Goal: Task Accomplishment & Management: Use online tool/utility

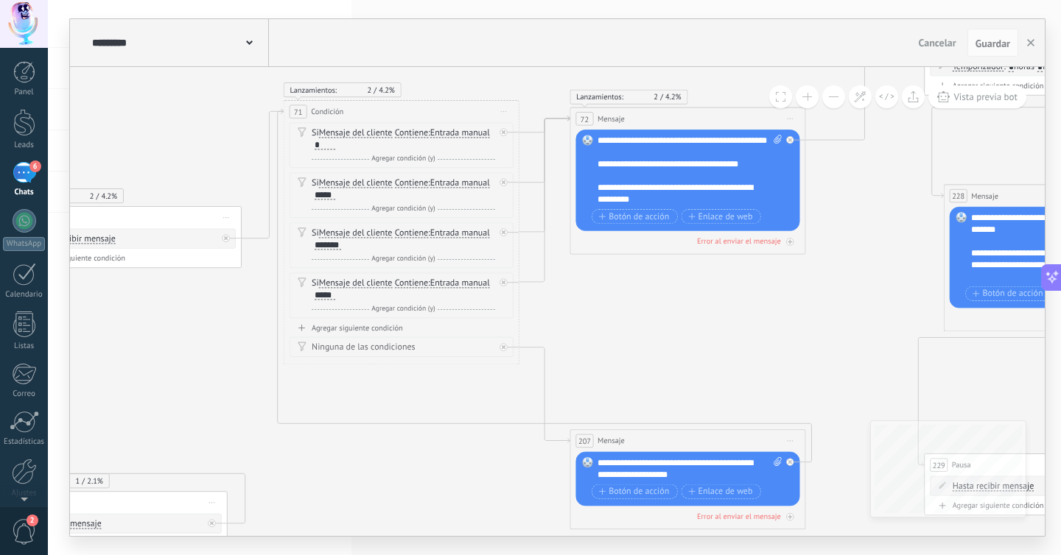
click at [25, 167] on div "6" at bounding box center [25, 172] width 24 height 21
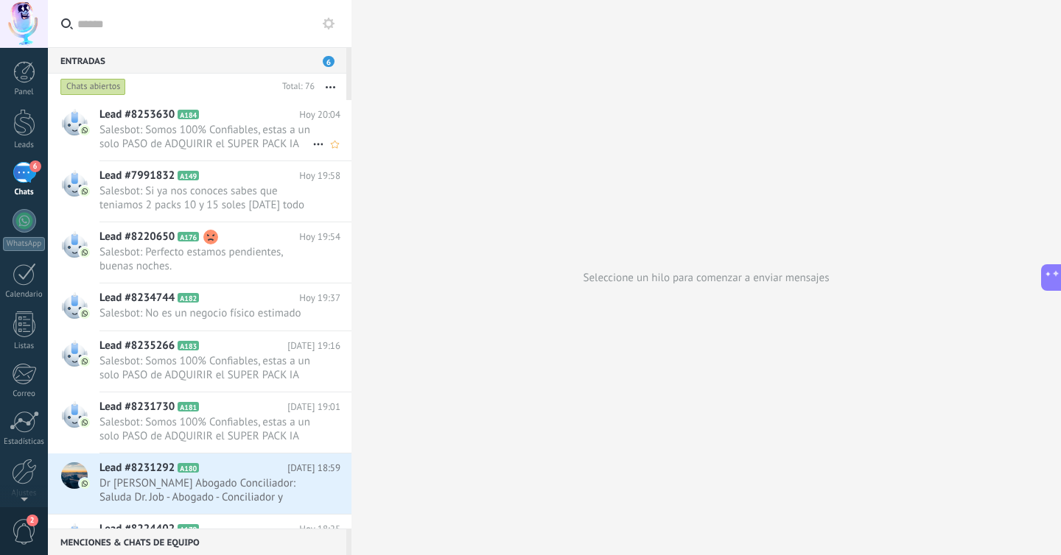
click at [221, 119] on h2 "Lead #8253630 A184" at bounding box center [199, 115] width 200 height 15
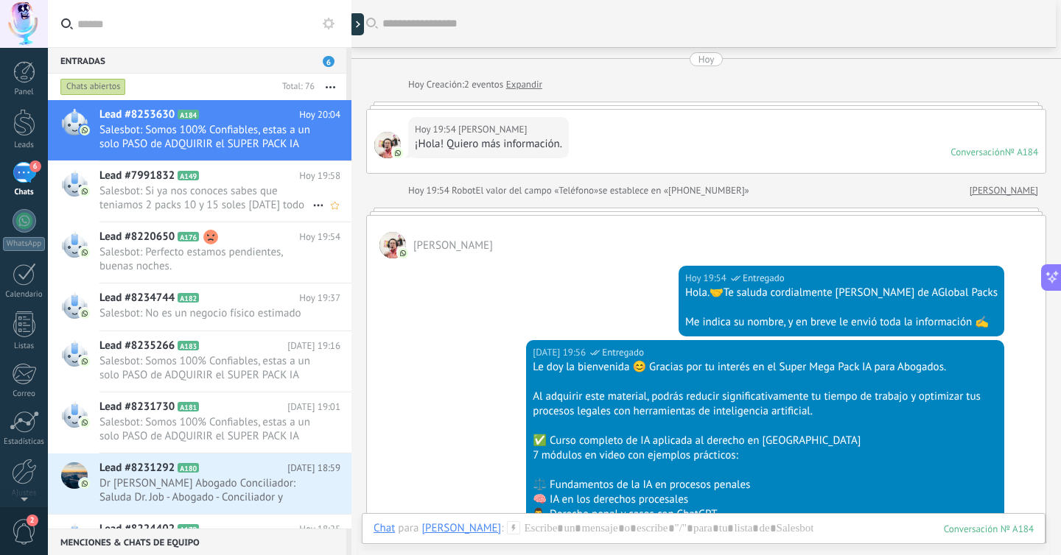
scroll to position [3, 0]
click at [259, 183] on h2 "Lead #7991832 A149" at bounding box center [199, 176] width 200 height 15
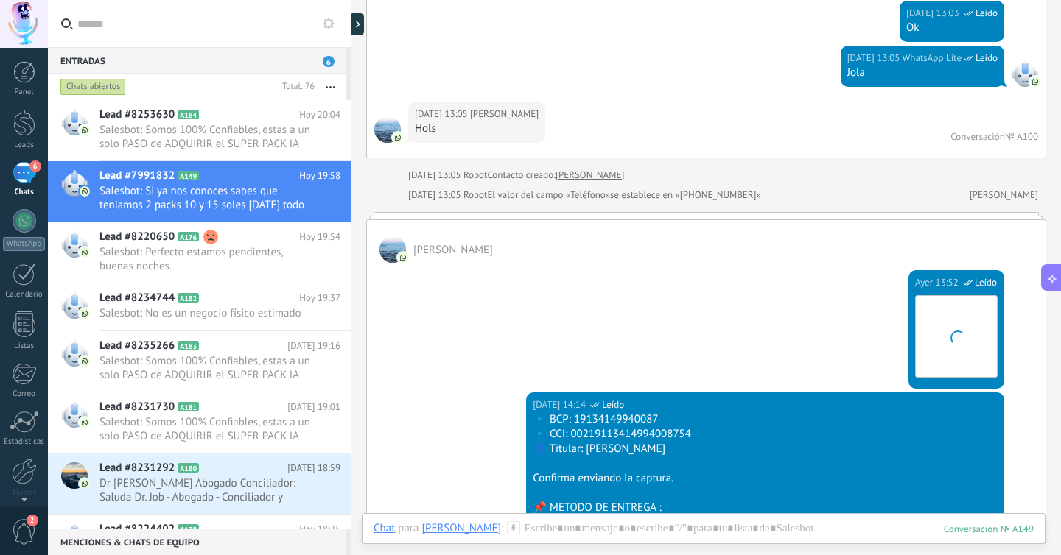
scroll to position [11195, 0]
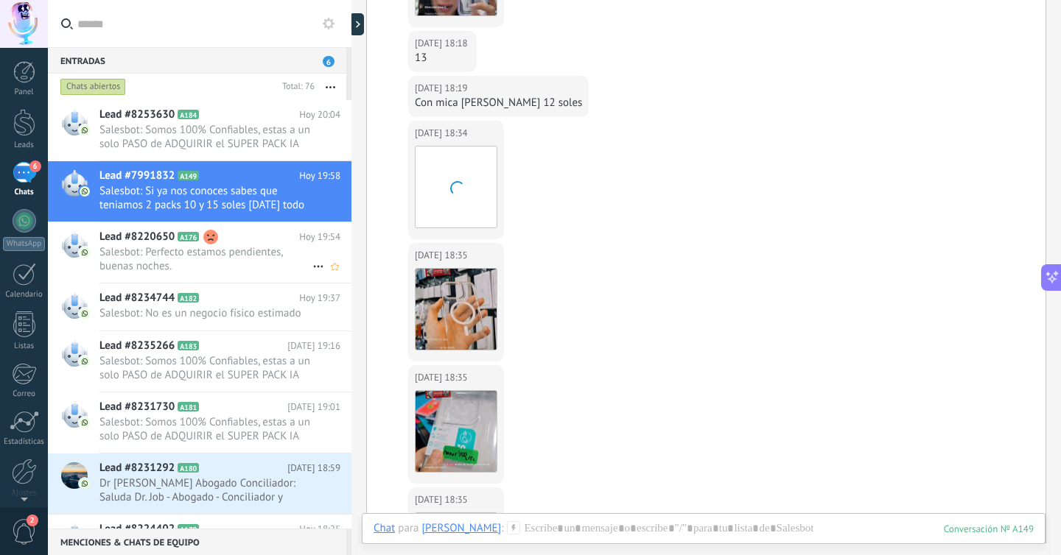
click at [248, 264] on span "Salesbot: Perfecto estamos pendientes, buenas noches." at bounding box center [205, 259] width 213 height 28
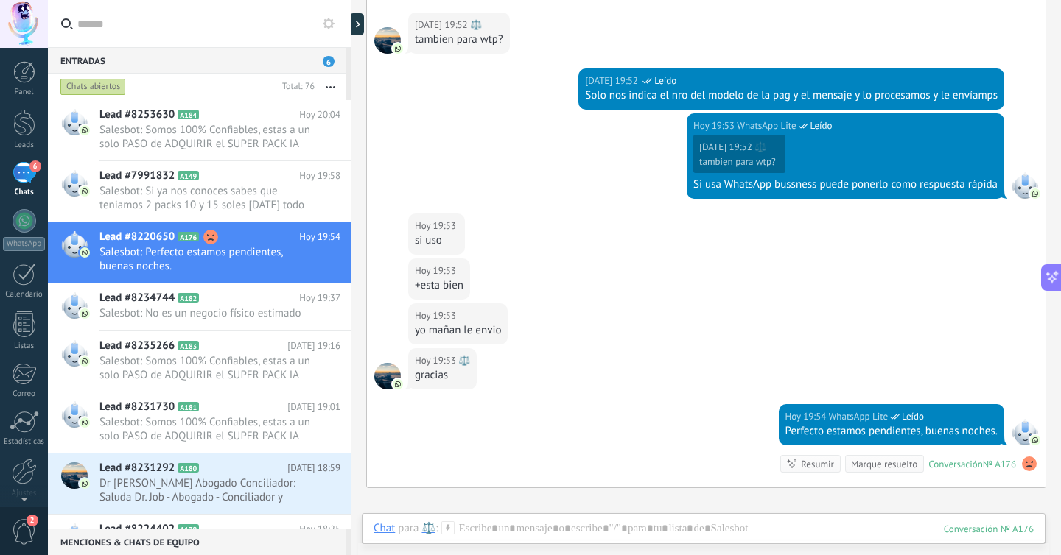
scroll to position [405, 0]
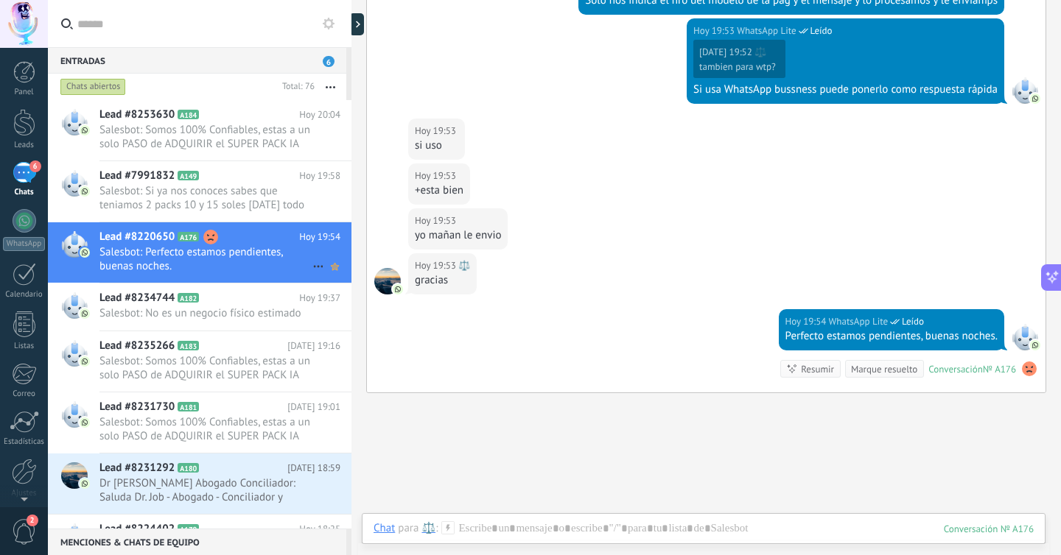
click at [331, 267] on use at bounding box center [335, 266] width 8 height 7
click at [287, 298] on h2 "Lead #8234744 A182" at bounding box center [199, 298] width 200 height 15
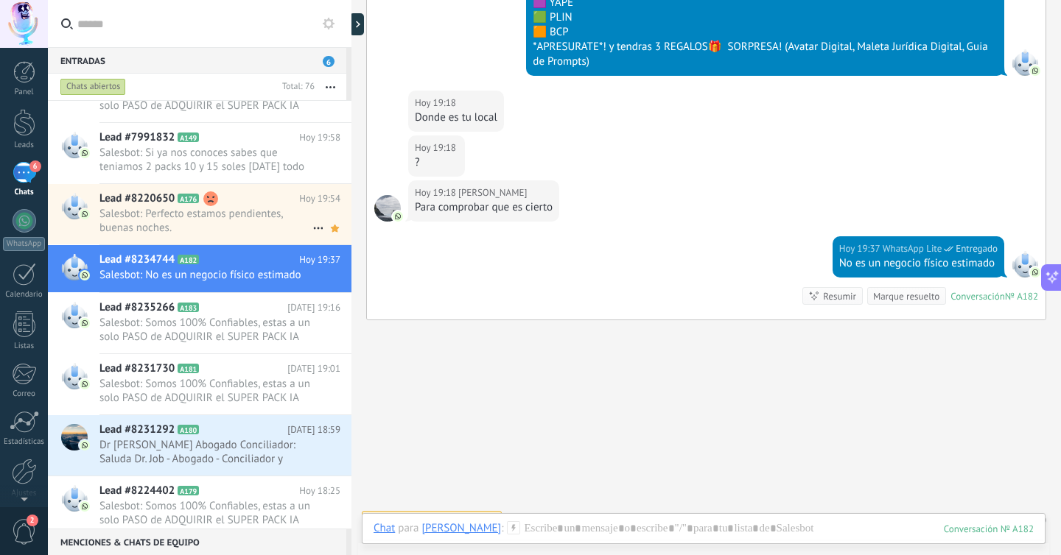
scroll to position [53, 0]
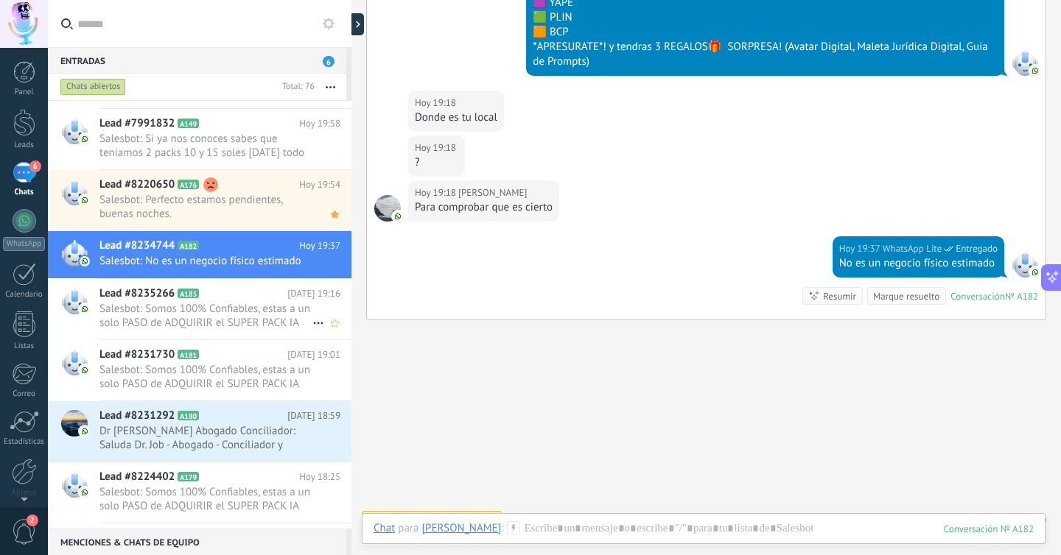
click at [248, 287] on h2 "Lead #8235266 A183" at bounding box center [193, 294] width 188 height 15
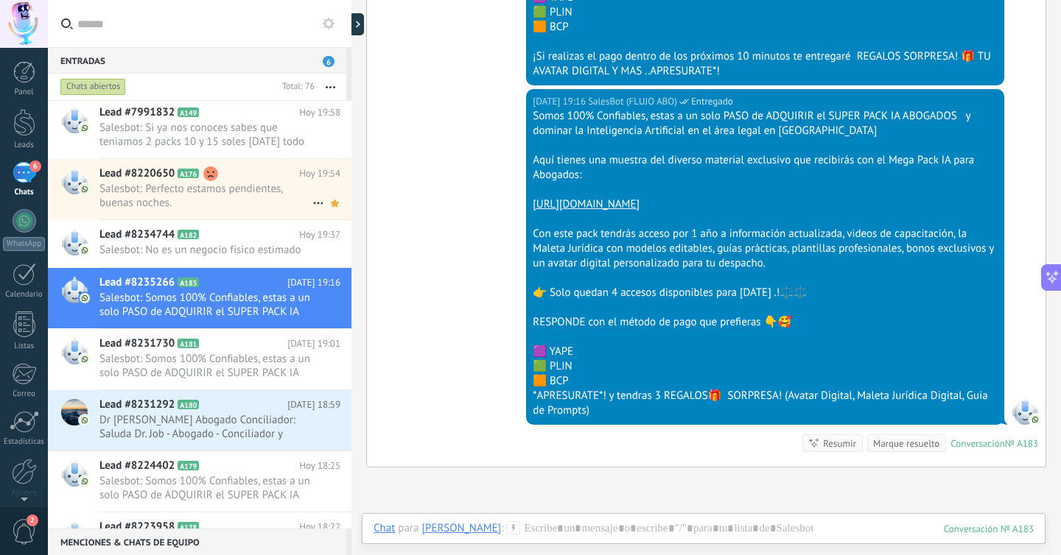
scroll to position [80, 0]
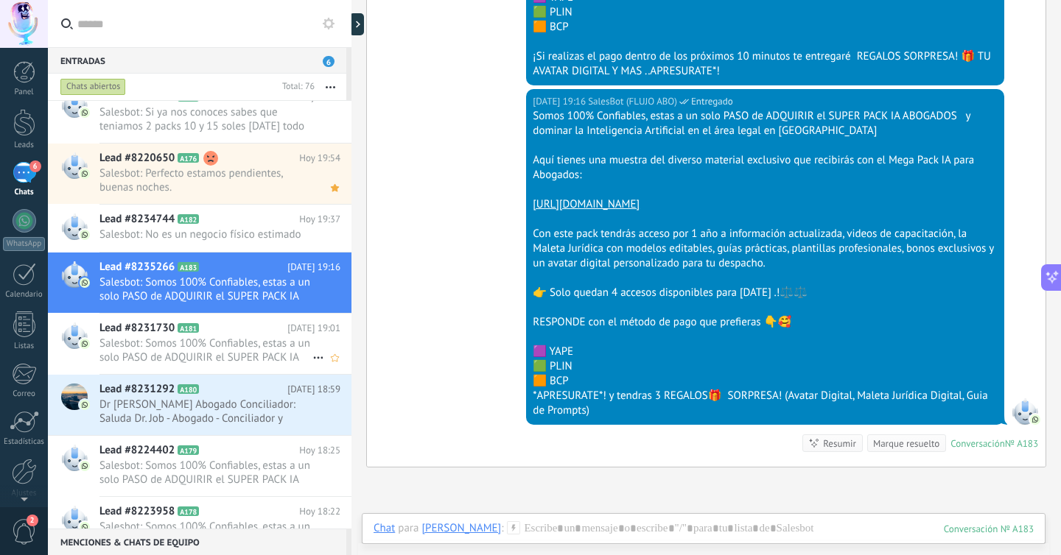
click at [228, 339] on span "Salesbot: Somos 100% Confiables, estas a un solo PASO de ADQUIRIR el SUPER PACK…" at bounding box center [205, 351] width 213 height 28
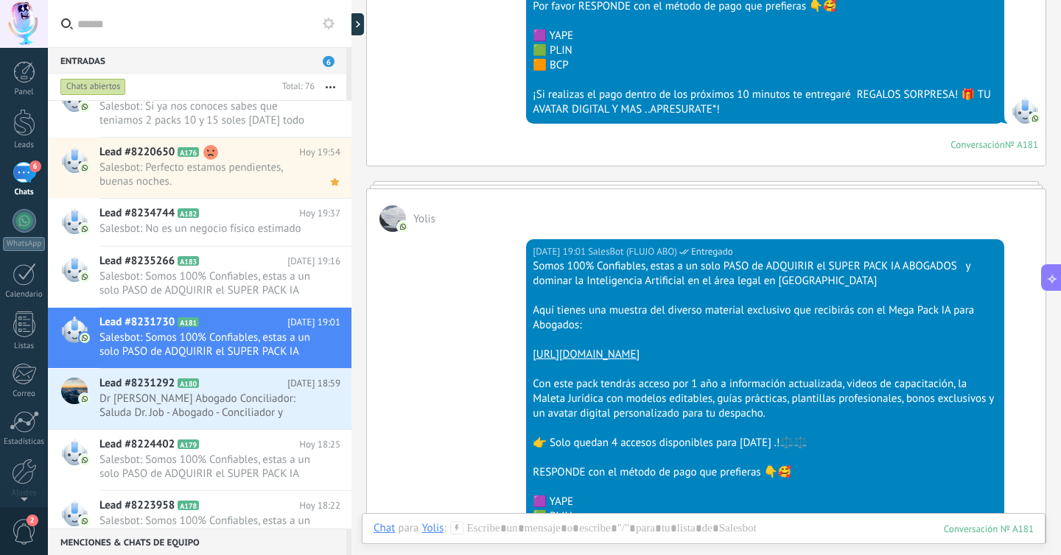
scroll to position [1734, 0]
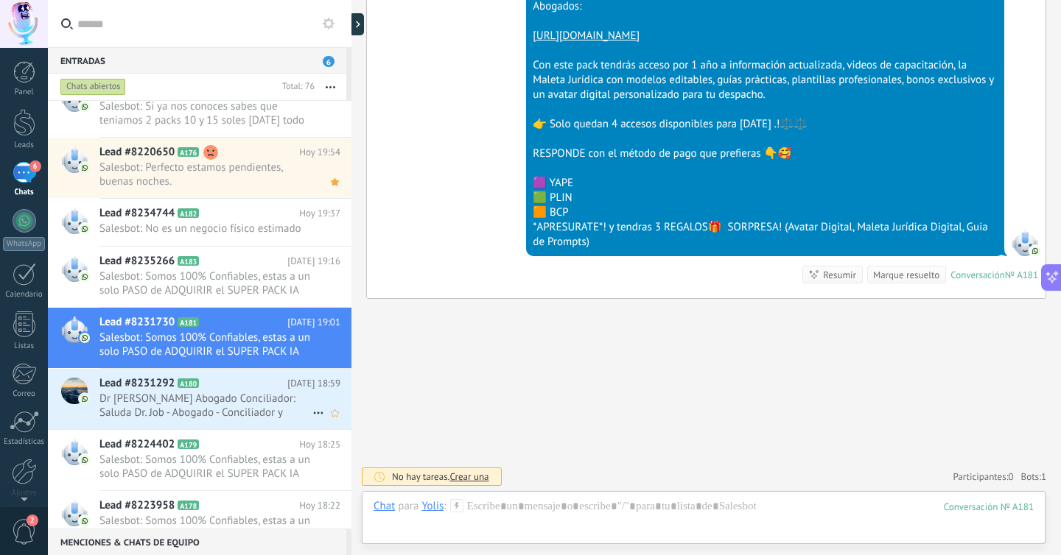
click at [228, 385] on h2 "Lead #8231292 A180" at bounding box center [193, 383] width 188 height 15
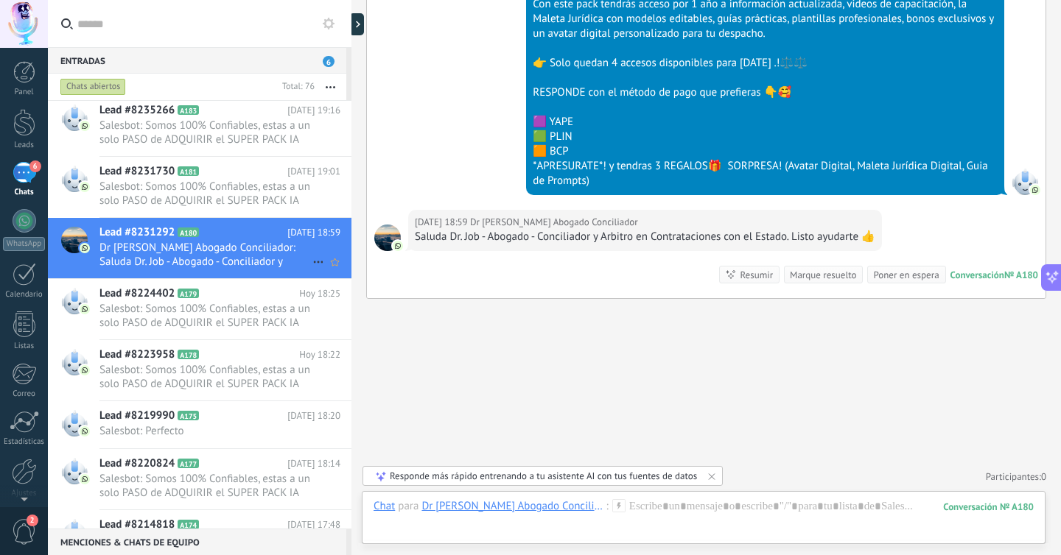
scroll to position [245, 0]
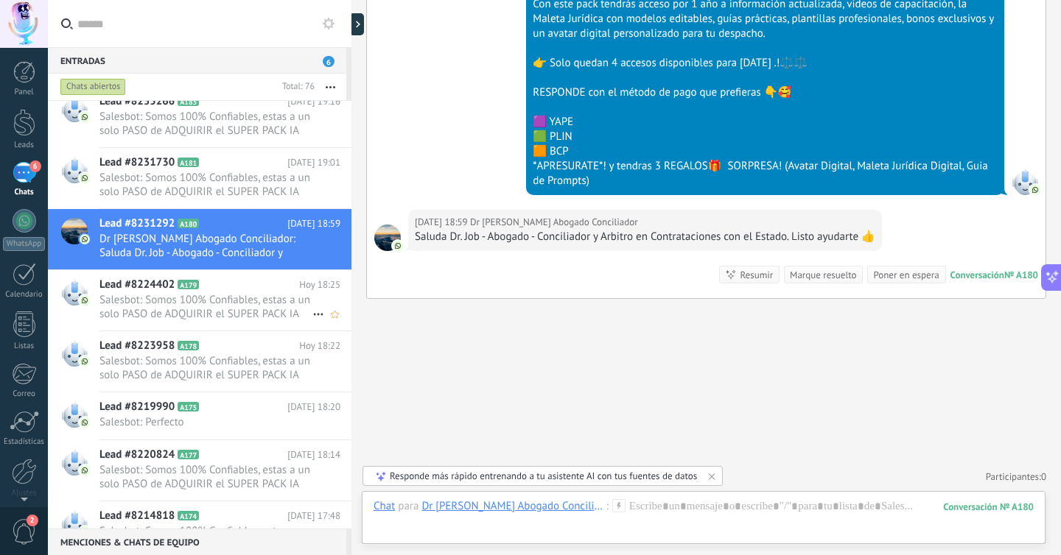
click at [277, 303] on span "Salesbot: Somos 100% Confiables, estas a un solo PASO de ADQUIRIR el SUPER PACK…" at bounding box center [205, 307] width 213 height 28
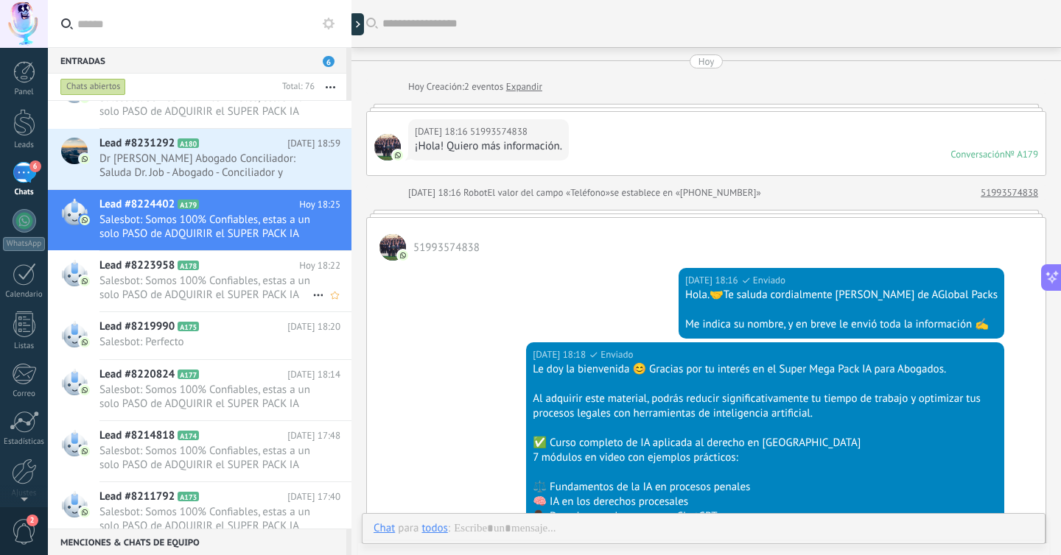
scroll to position [1442, 0]
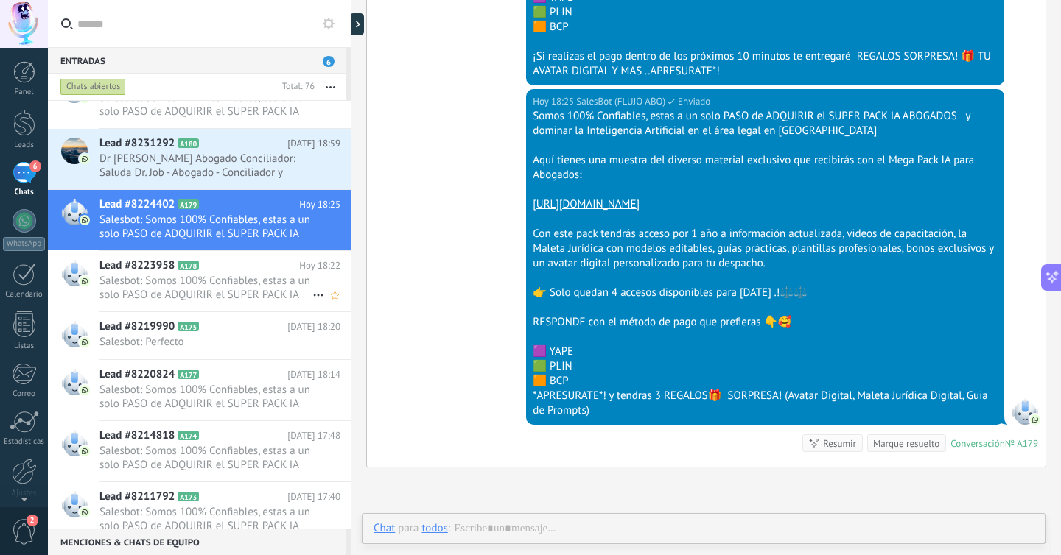
click at [262, 268] on h2 "Lead #8223958 A178" at bounding box center [199, 266] width 200 height 15
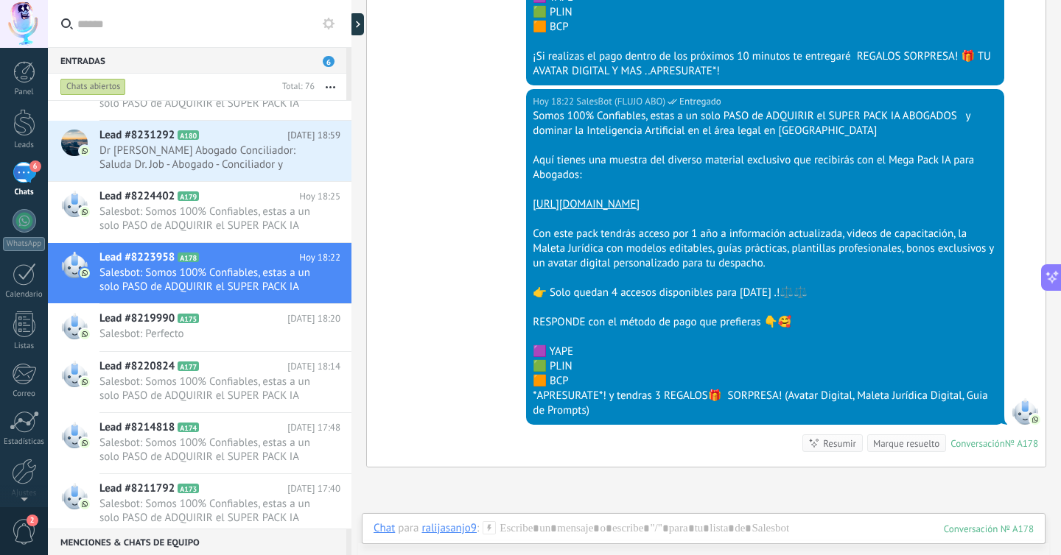
scroll to position [334, 0]
click at [267, 327] on span "Salesbot: Perfecto" at bounding box center [205, 334] width 213 height 14
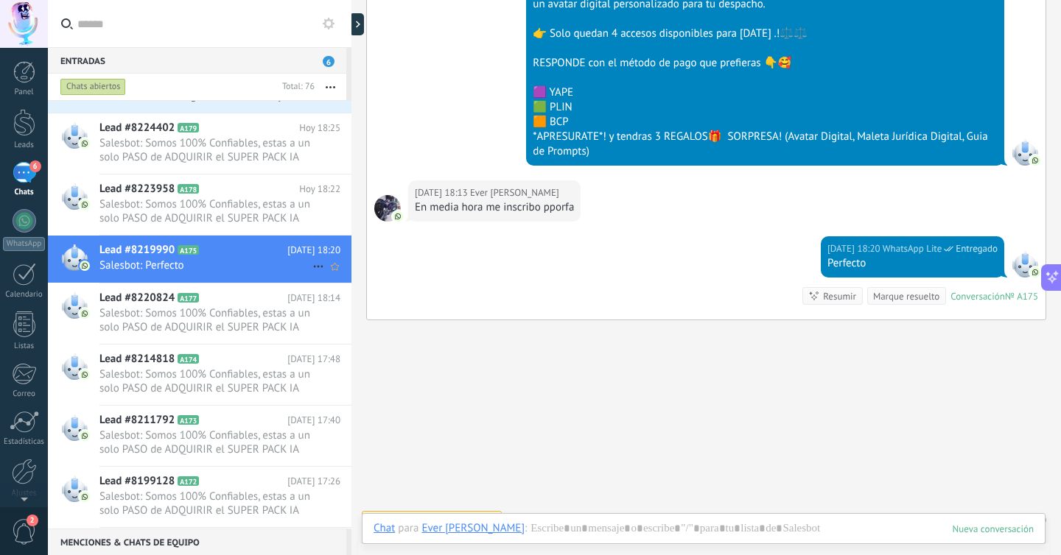
scroll to position [407, 0]
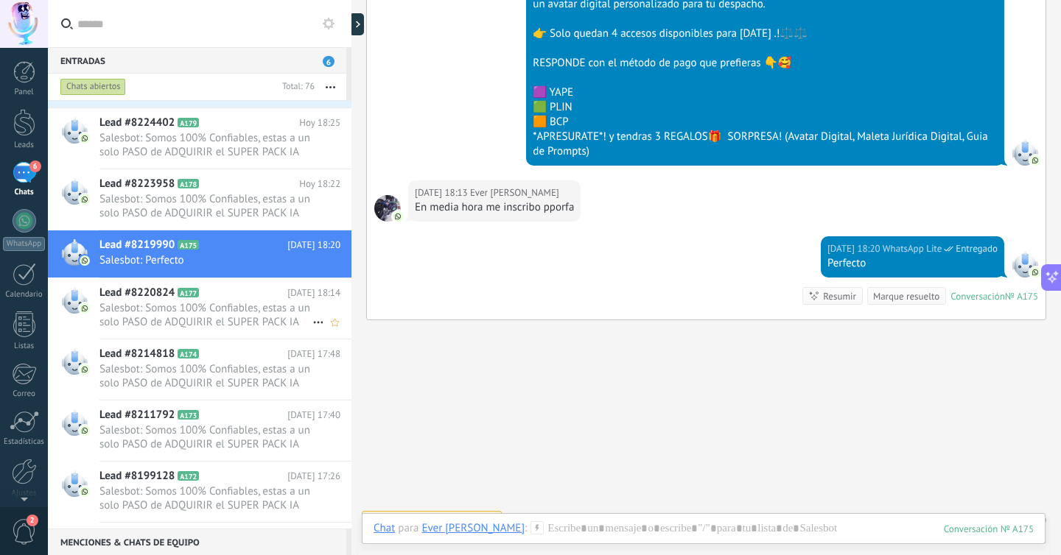
click at [231, 301] on span "Salesbot: Somos 100% Confiables, estas a un solo PASO de ADQUIRIR el SUPER PACK…" at bounding box center [205, 315] width 213 height 28
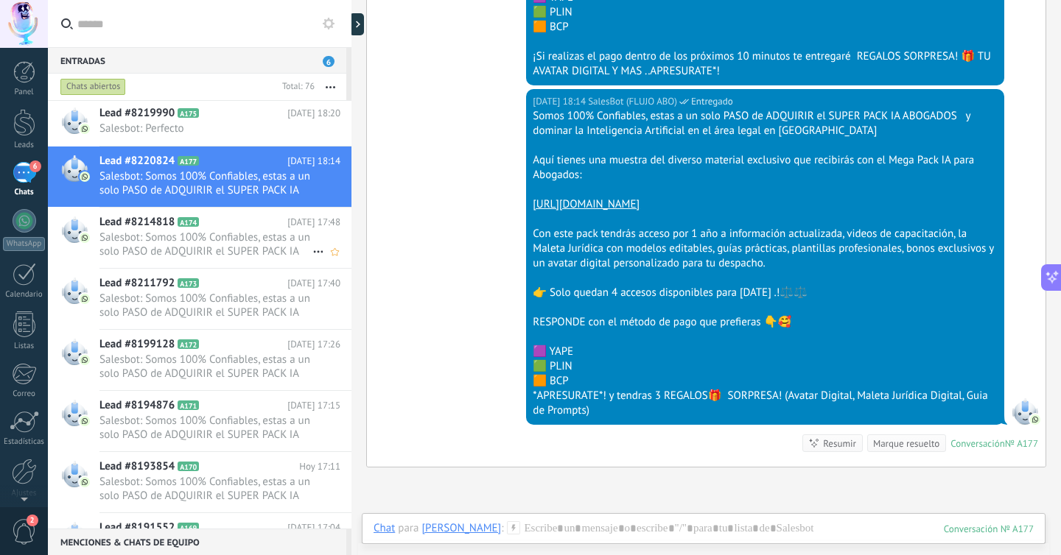
scroll to position [539, 0]
click at [262, 220] on h2 "Lead #8214818 A174" at bounding box center [193, 222] width 188 height 15
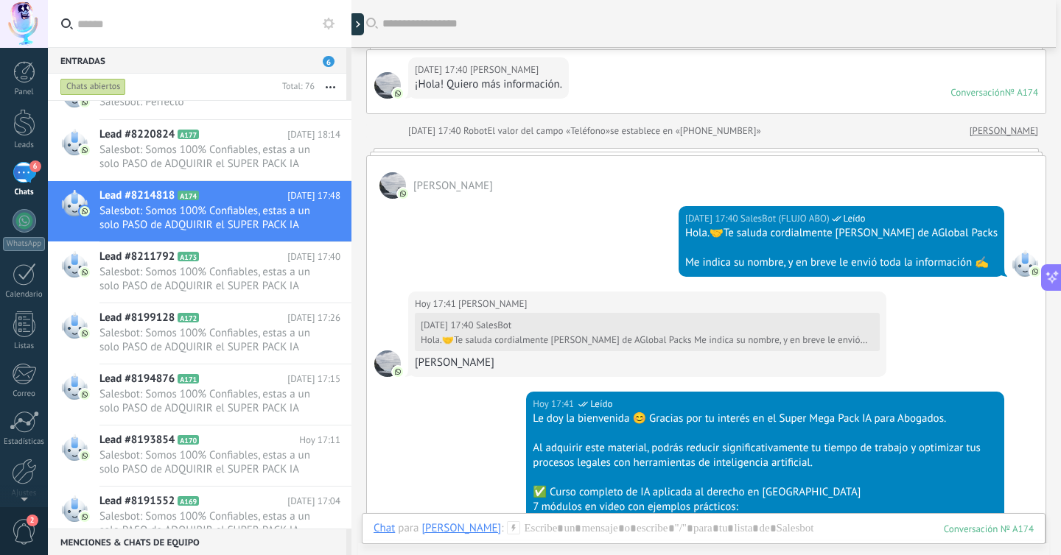
scroll to position [10, 0]
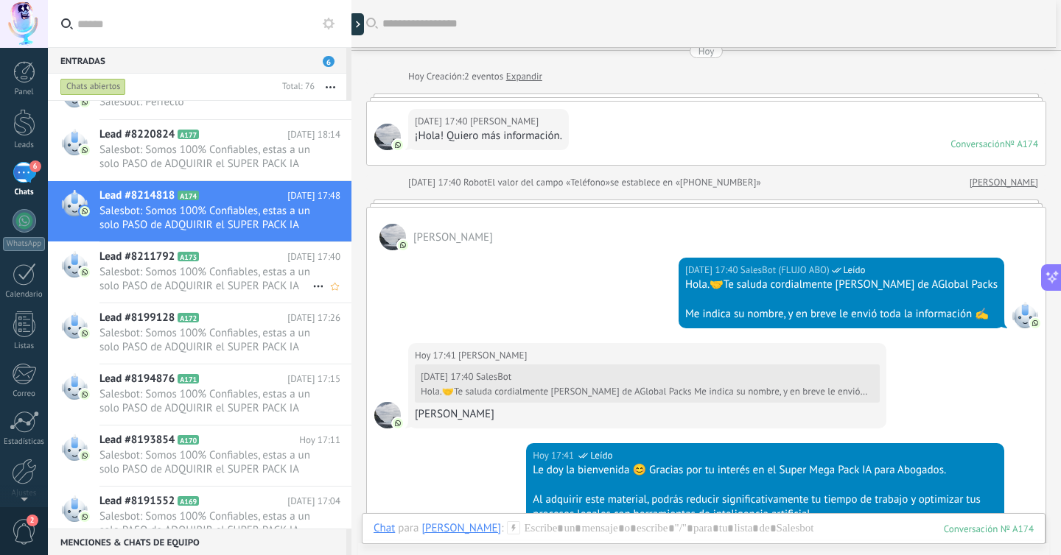
click at [200, 295] on div "Lead #8211792 A173 [DATE] 17:40 Salesbot: Somos 100% Confiables, estas a un sol…" at bounding box center [225, 272] width 252 height 60
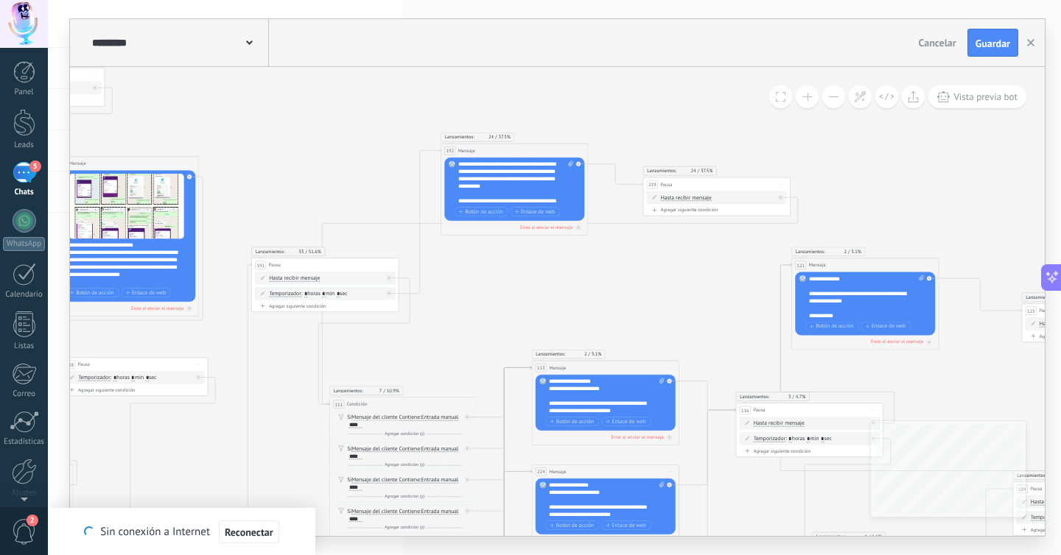
click at [650, 151] on icon at bounding box center [789, 463] width 3036 height 1159
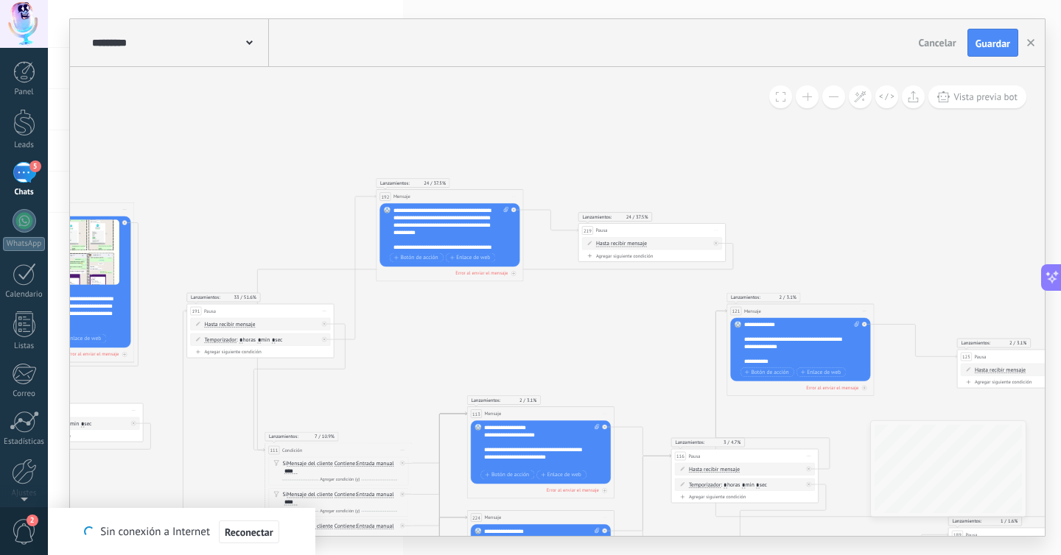
scroll to position [471, 0]
click at [829, 97] on button at bounding box center [833, 96] width 23 height 23
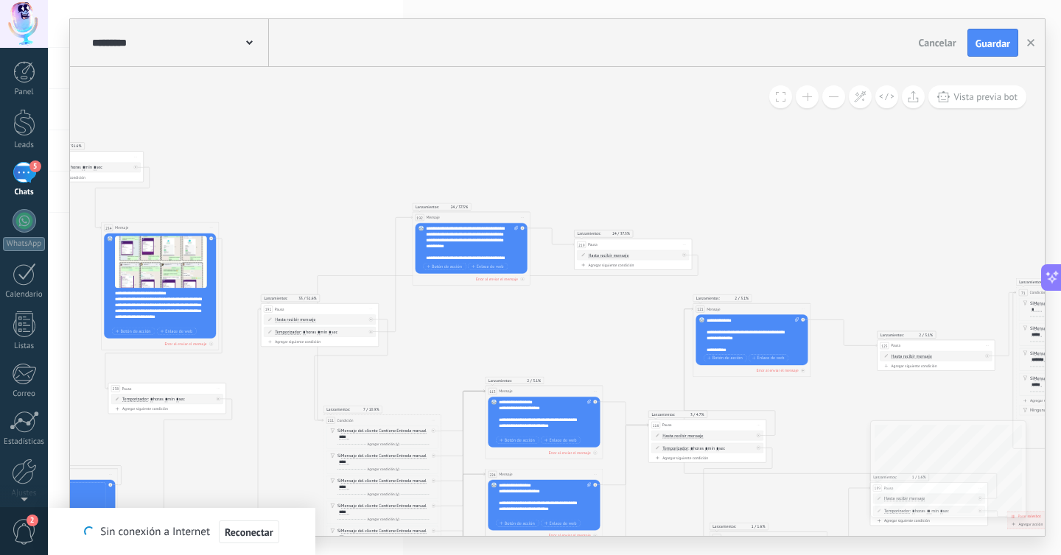
click at [829, 97] on button at bounding box center [833, 96] width 23 height 23
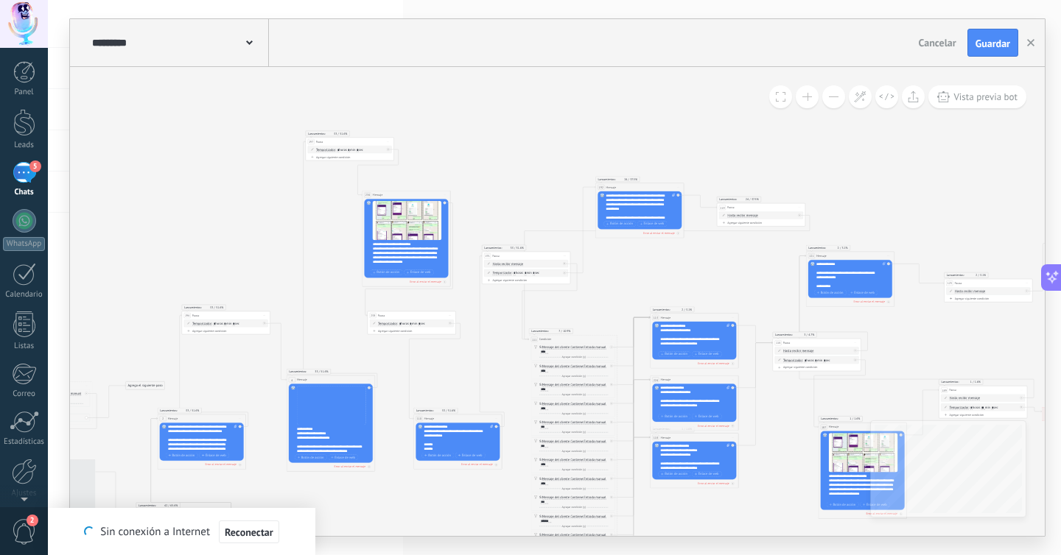
drag, startPoint x: 627, startPoint y: 138, endPoint x: 730, endPoint y: 81, distance: 118.1
click at [730, 81] on icon at bounding box center [804, 374] width 1822 height 695
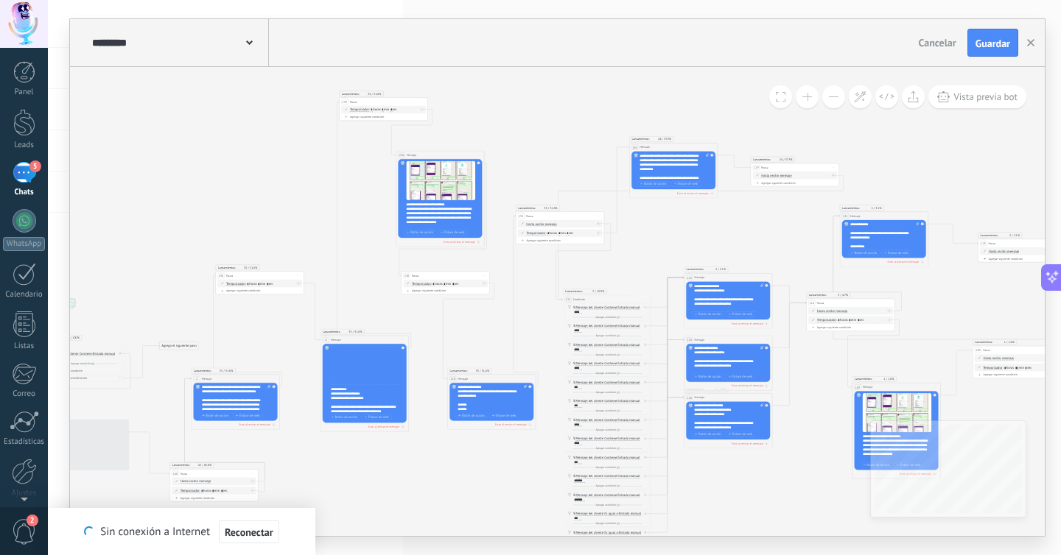
drag, startPoint x: 596, startPoint y: 119, endPoint x: 608, endPoint y: 106, distance: 17.7
click at [608, 106] on icon at bounding box center [838, 334] width 1822 height 695
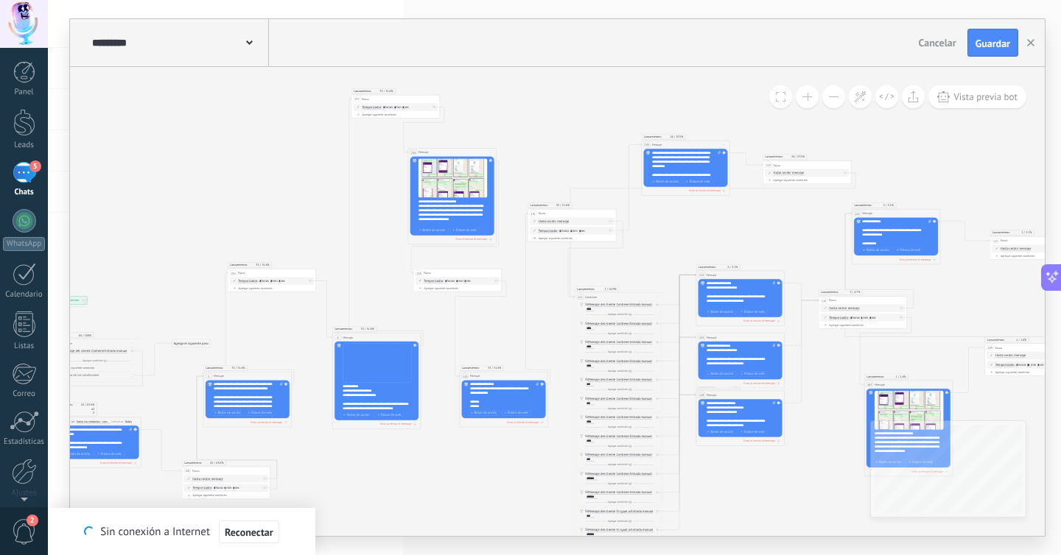
drag, startPoint x: 570, startPoint y: 121, endPoint x: 581, endPoint y: 117, distance: 11.6
click at [581, 118] on icon at bounding box center [850, 332] width 1822 height 695
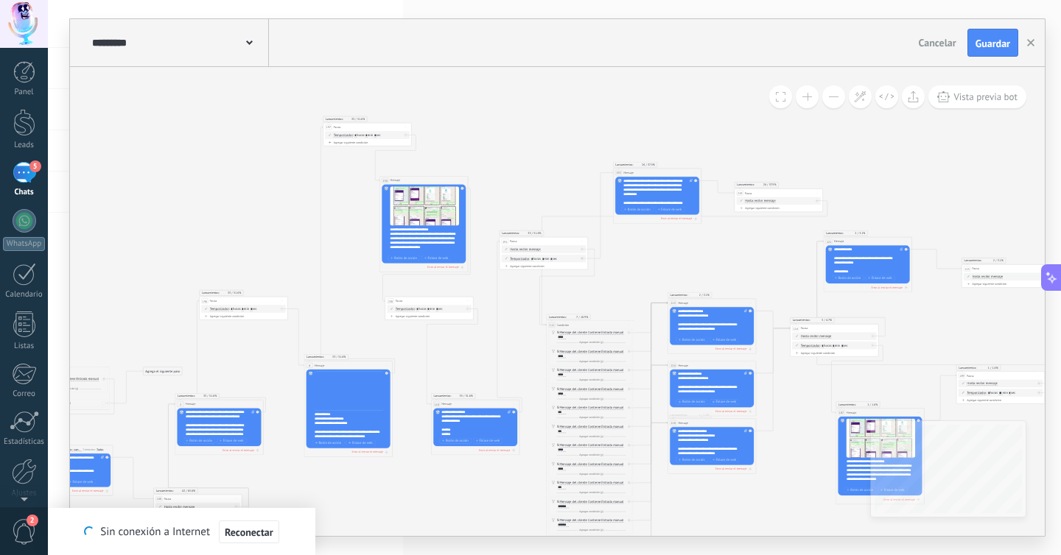
drag, startPoint x: 600, startPoint y: 98, endPoint x: 574, endPoint y: 124, distance: 37.5
click at [574, 124] on icon at bounding box center [822, 360] width 1822 height 695
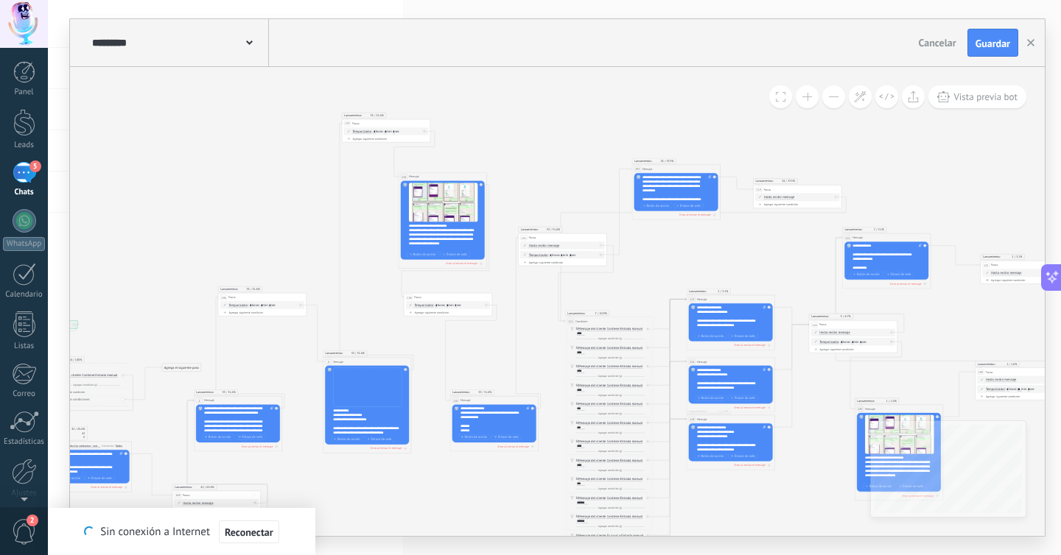
drag, startPoint x: 653, startPoint y: 115, endPoint x: 706, endPoint y: 108, distance: 53.5
click at [706, 108] on icon at bounding box center [840, 356] width 1822 height 695
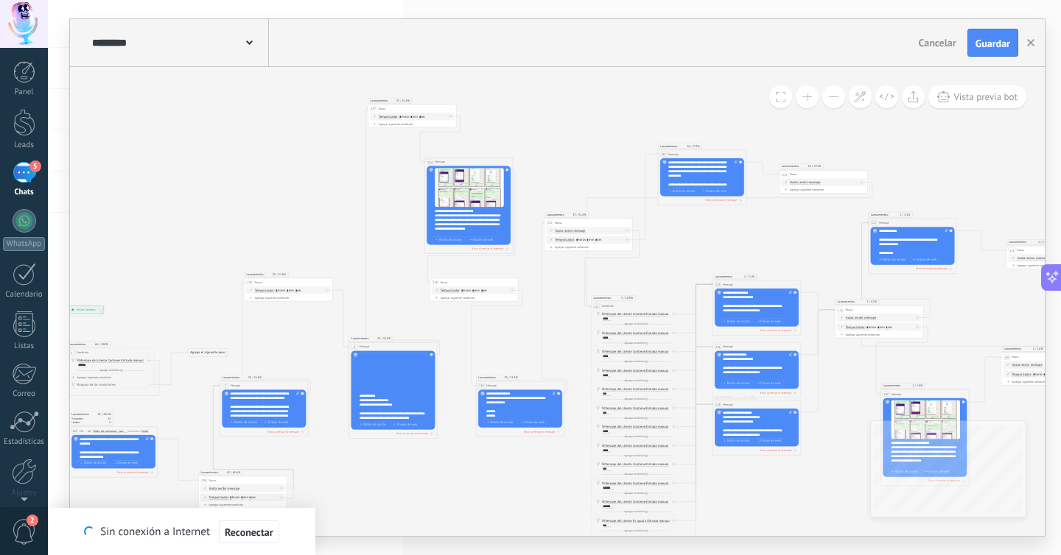
drag, startPoint x: 616, startPoint y: 117, endPoint x: 739, endPoint y: 92, distance: 125.5
click at [620, 107] on icon at bounding box center [867, 341] width 1822 height 695
click at [838, 97] on button at bounding box center [833, 96] width 23 height 23
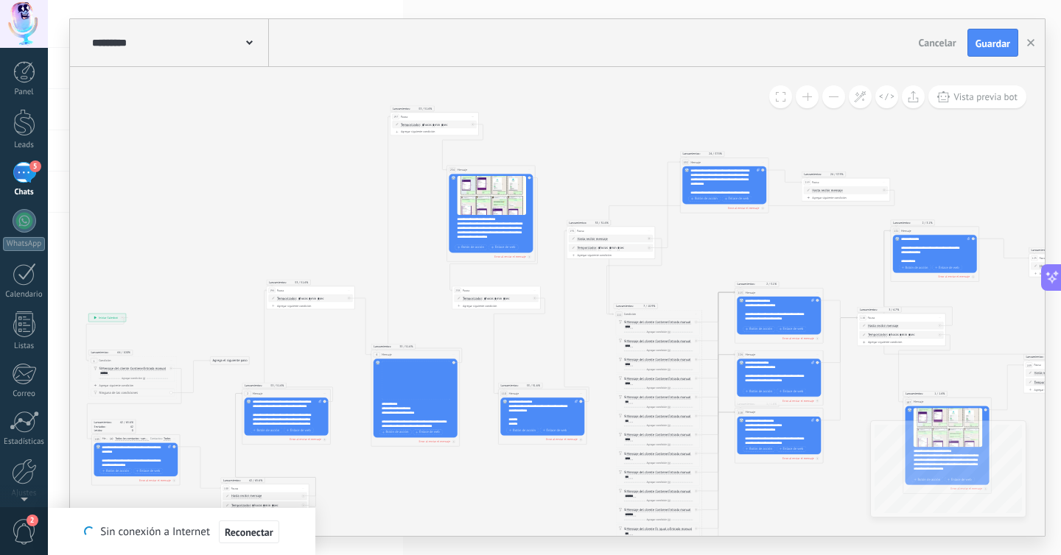
drag, startPoint x: 617, startPoint y: 124, endPoint x: 631, endPoint y: 131, distance: 15.8
click at [634, 131] on icon at bounding box center [889, 349] width 1822 height 695
